Goal: Task Accomplishment & Management: Use online tool/utility

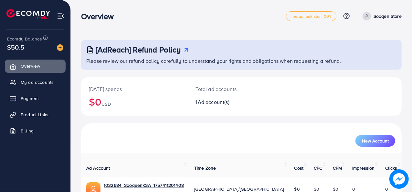
click at [43, 75] on ul "Overview My ad accounts Payment Product Links Billing" at bounding box center [35, 100] width 70 height 87
click at [42, 80] on span "My ad accounts" at bounding box center [38, 82] width 33 height 6
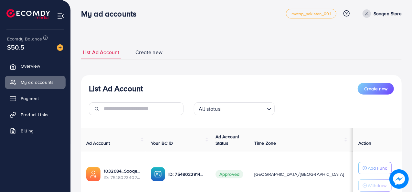
scroll to position [54, 0]
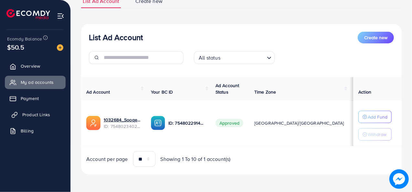
click at [31, 115] on span "Product Links" at bounding box center [36, 114] width 28 height 6
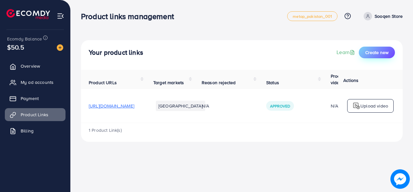
click at [385, 50] on span "Create new" at bounding box center [377, 52] width 23 height 6
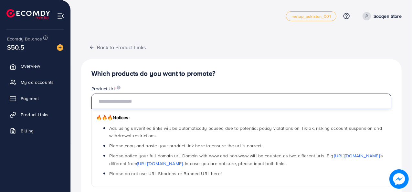
click at [145, 102] on input "text" at bounding box center [241, 101] width 300 height 16
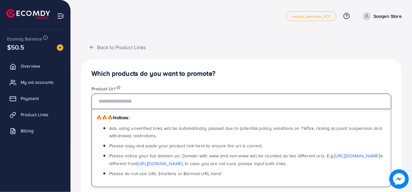
paste input "**********"
type input "**********"
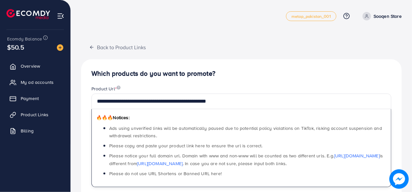
click at [277, 74] on h4 "Which products do you want to promote?" at bounding box center [241, 73] width 300 height 8
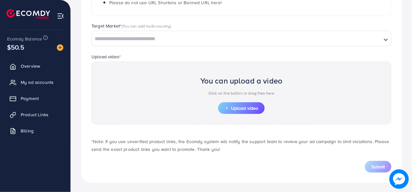
scroll to position [171, 0]
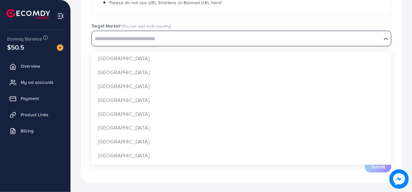
click at [127, 38] on input "Search for option" at bounding box center [236, 39] width 288 height 10
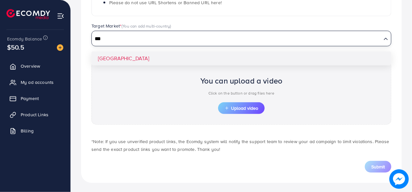
type input "***"
click at [121, 56] on div "**********" at bounding box center [241, 36] width 320 height 294
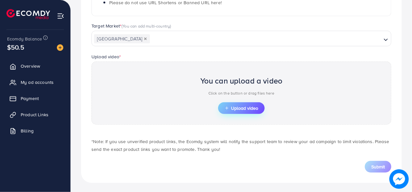
click at [233, 106] on span "Upload video" at bounding box center [241, 108] width 34 height 5
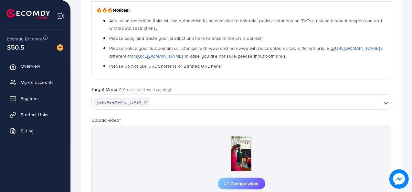
scroll to position [183, 0]
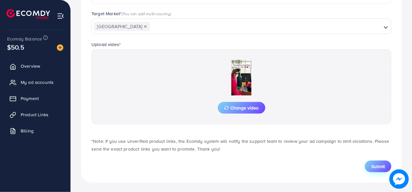
click at [368, 164] on button "Submit" at bounding box center [378, 166] width 26 height 12
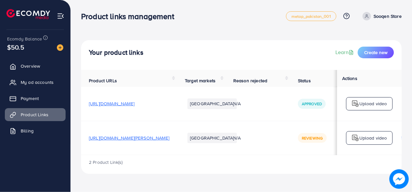
click at [243, 47] on div "Your product links Learn Create new" at bounding box center [241, 53] width 305 height 12
click at [36, 88] on link "My ad accounts" at bounding box center [35, 82] width 61 height 13
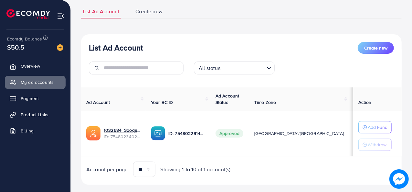
scroll to position [21, 0]
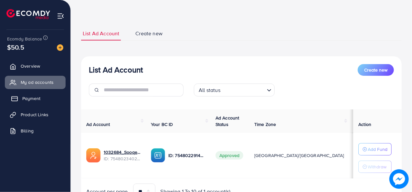
click at [21, 97] on link "Payment" at bounding box center [35, 98] width 61 height 13
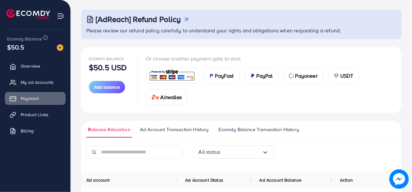
scroll to position [98, 0]
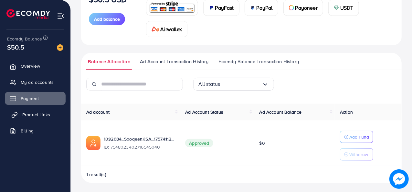
click at [35, 113] on span "Product Links" at bounding box center [36, 114] width 28 height 6
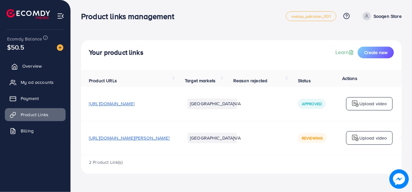
click at [41, 67] on span "Overview" at bounding box center [31, 66] width 19 height 6
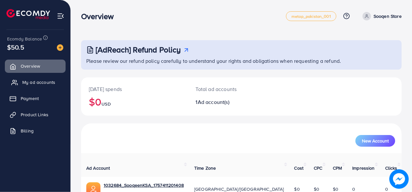
click at [48, 88] on link "My ad accounts" at bounding box center [35, 82] width 61 height 13
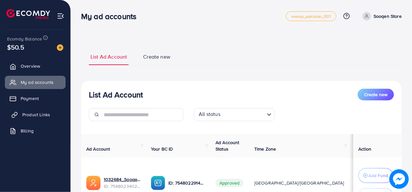
click at [43, 111] on span "Product Links" at bounding box center [36, 114] width 28 height 6
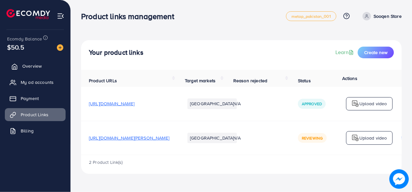
click at [19, 64] on link "Overview" at bounding box center [35, 65] width 61 height 13
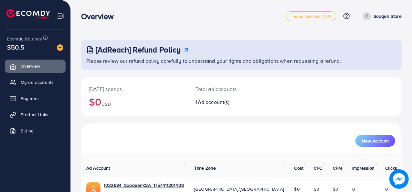
scroll to position [30, 0]
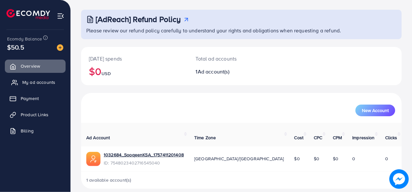
click at [49, 83] on span "My ad accounts" at bounding box center [38, 82] width 33 height 6
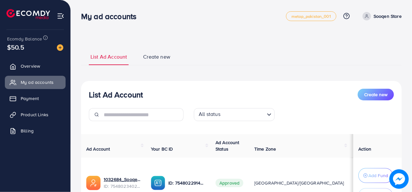
scroll to position [62, 0]
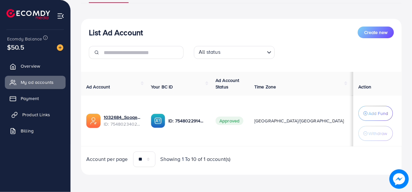
click at [39, 116] on span "Product Links" at bounding box center [36, 114] width 28 height 6
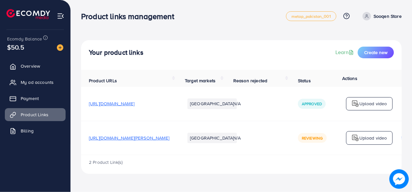
scroll to position [8, 0]
click at [155, 139] on span "[URL][DOMAIN_NAME][PERSON_NAME]" at bounding box center [129, 137] width 80 height 6
click at [166, 141] on span "[URL][DOMAIN_NAME][PERSON_NAME]" at bounding box center [129, 137] width 80 height 6
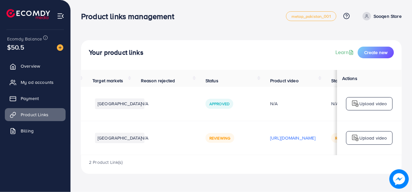
scroll to position [0, 187]
